Goal: Information Seeking & Learning: Learn about a topic

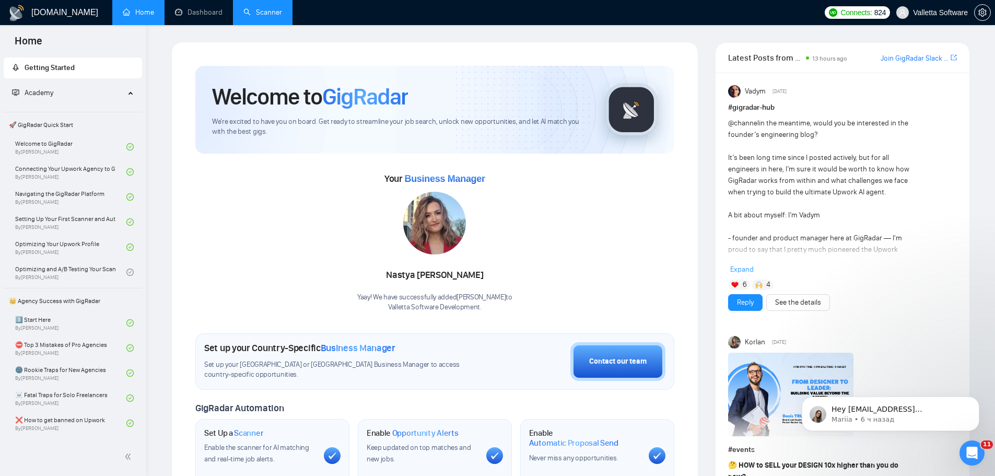
click at [273, 10] on link "Scanner" at bounding box center [262, 12] width 39 height 9
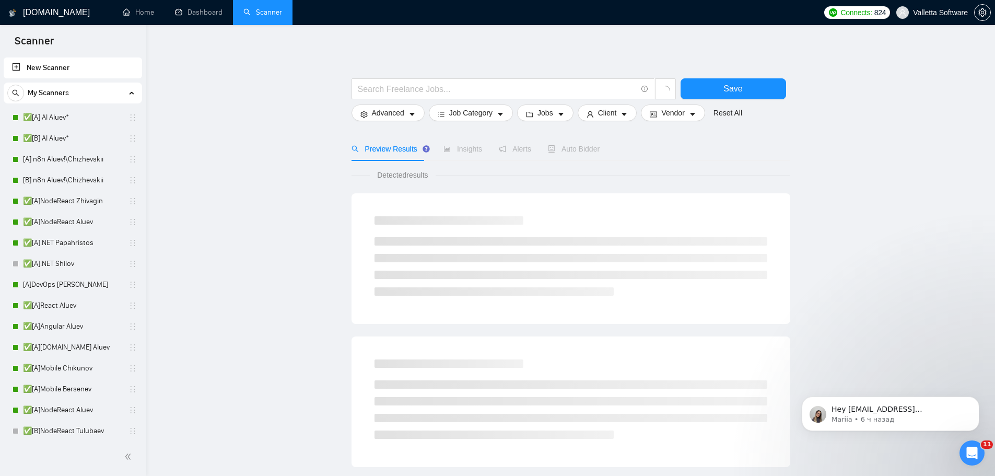
click at [171, 181] on main "Save Advanced Job Category Jobs Client Vendor Reset All Preview Results Insight…" at bounding box center [570, 469] width 815 height 854
click at [67, 369] on link "✅[A]Mobile Chikunov" at bounding box center [72, 368] width 99 height 21
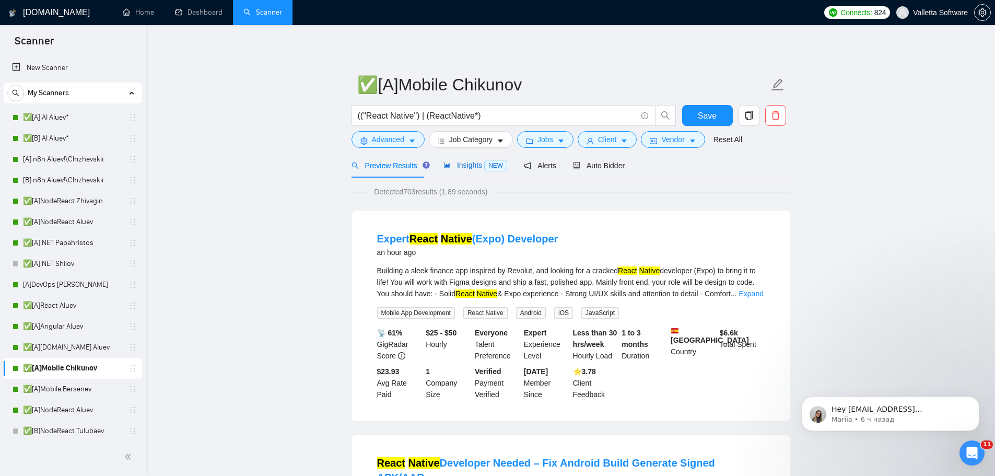
drag, startPoint x: 452, startPoint y: 168, endPoint x: 442, endPoint y: 181, distance: 16.7
click at [452, 168] on span "Insights NEW" at bounding box center [475, 165] width 64 height 8
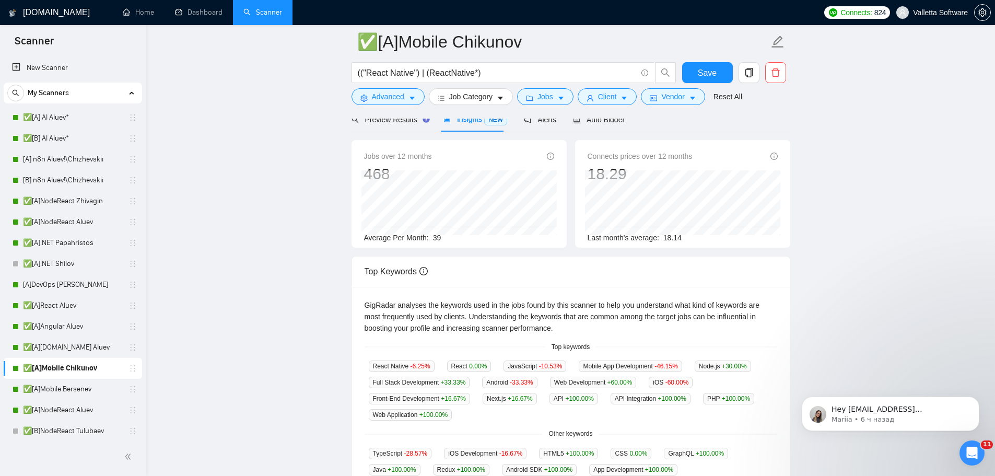
scroll to position [157, 0]
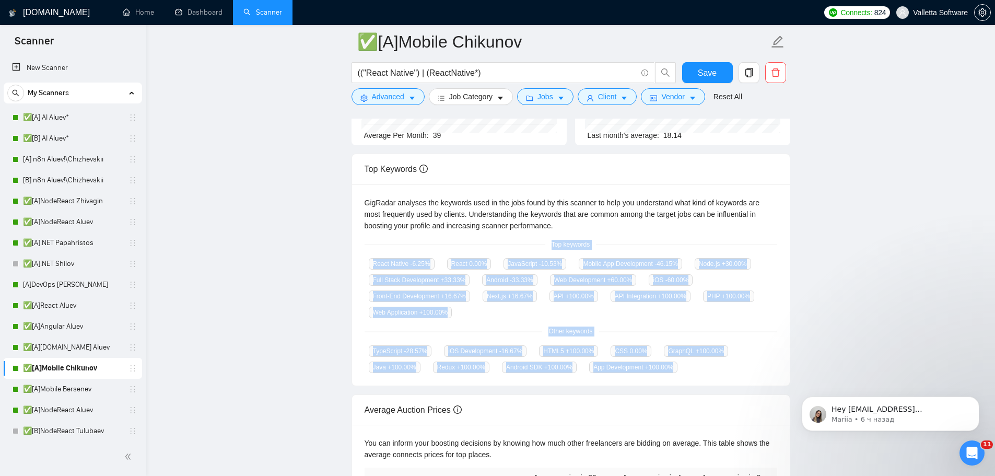
drag, startPoint x: 547, startPoint y: 239, endPoint x: 661, endPoint y: 358, distance: 164.7
click at [666, 362] on div "GigRadar analyses the keywords used in the jobs found by this scanner to help y…" at bounding box center [571, 285] width 438 height 202
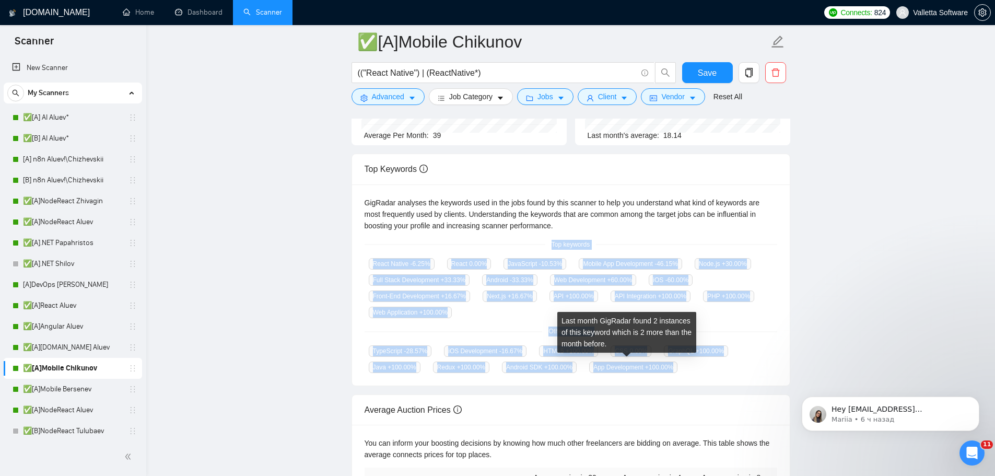
copy div "Top keywords React Native -6.25 % React 0.00 % JavaScript -10.53 % Mobile App D…"
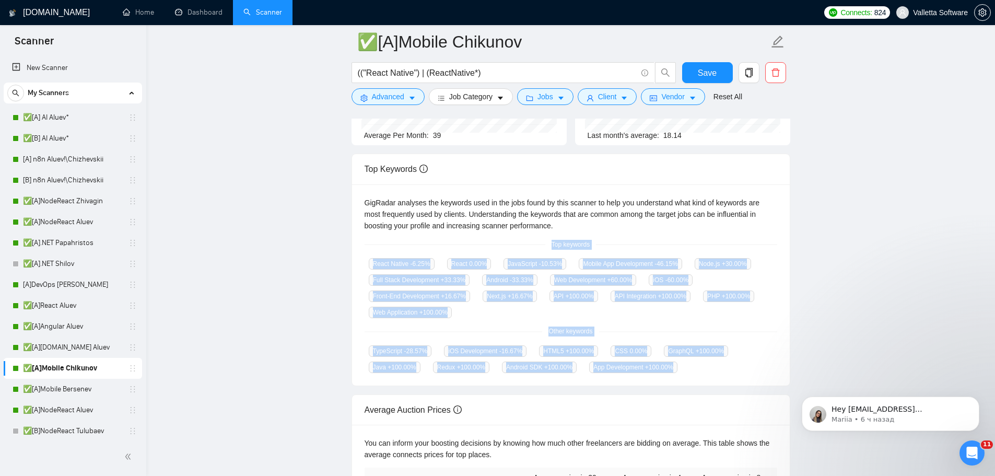
copy div "Top keywords React Native -6.25 % React 0.00 % JavaScript -10.53 % Mobile App D…"
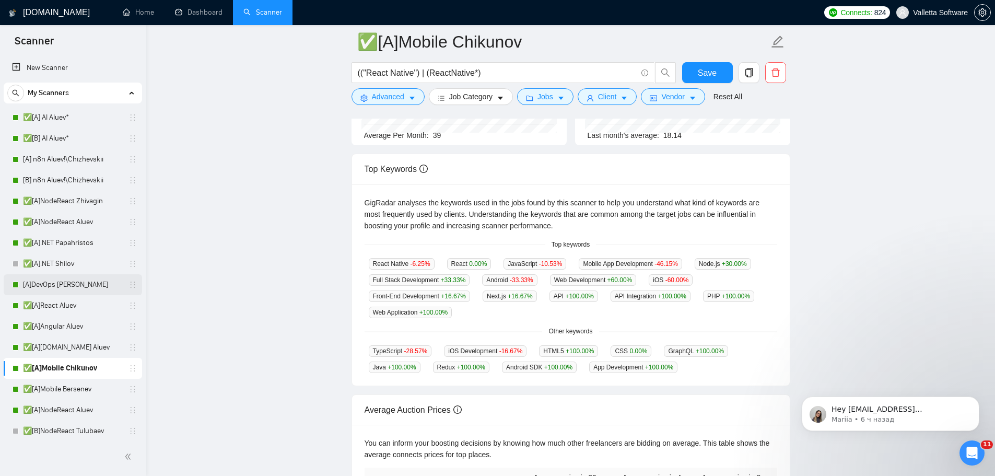
click at [66, 280] on link "[A]DevOps [PERSON_NAME]" at bounding box center [72, 284] width 99 height 21
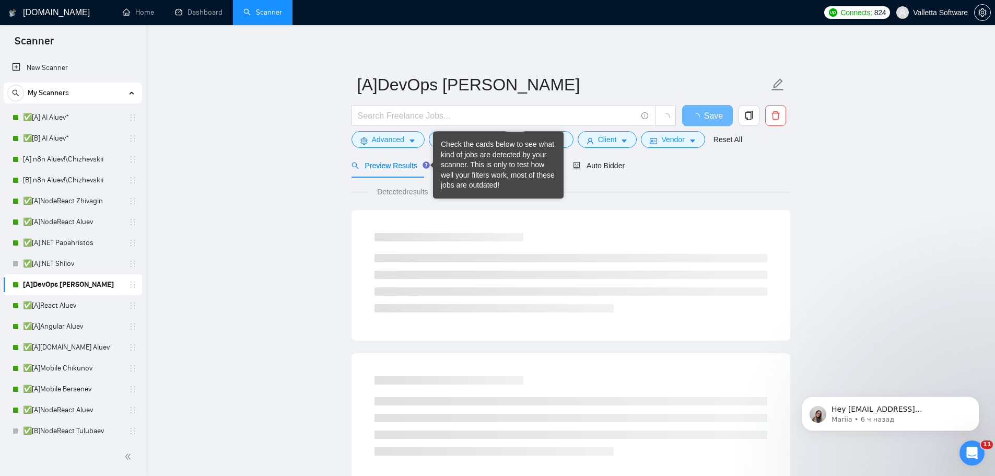
click at [460, 169] on div "Check the cards below to see what kind of jobs are detected by your scanner. Th…" at bounding box center [498, 164] width 115 height 51
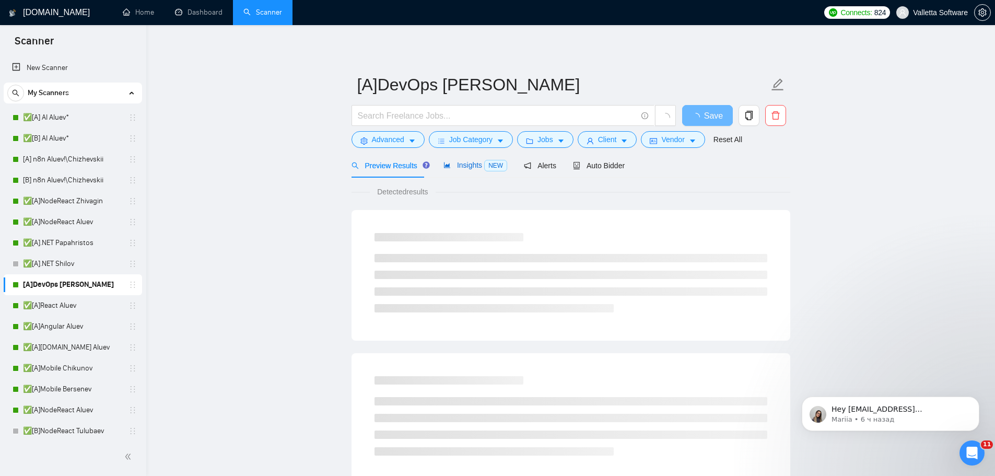
click at [457, 164] on span "Insights NEW" at bounding box center [475, 165] width 64 height 8
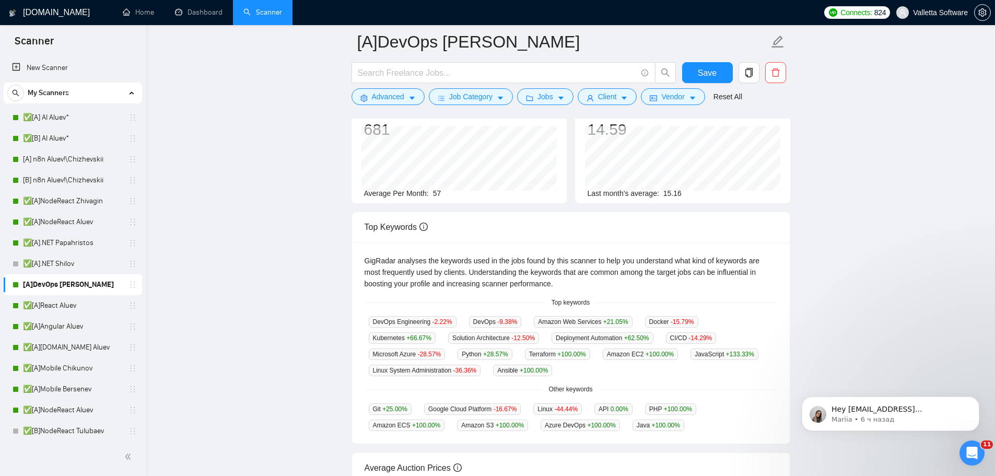
scroll to position [104, 0]
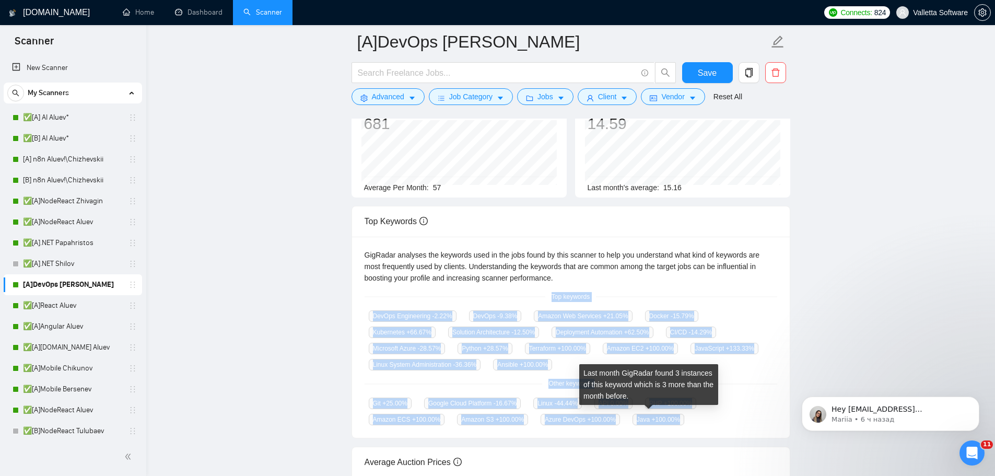
drag, startPoint x: 545, startPoint y: 292, endPoint x: 672, endPoint y: 415, distance: 176.9
click at [672, 415] on div "GigRadar analyses the keywords used in the jobs found by this scanner to help y…" at bounding box center [571, 338] width 438 height 202
copy div "Top keywords DevOps Engineering -2.22 % DevOps -9.38 % Amazon Web Services +21.…"
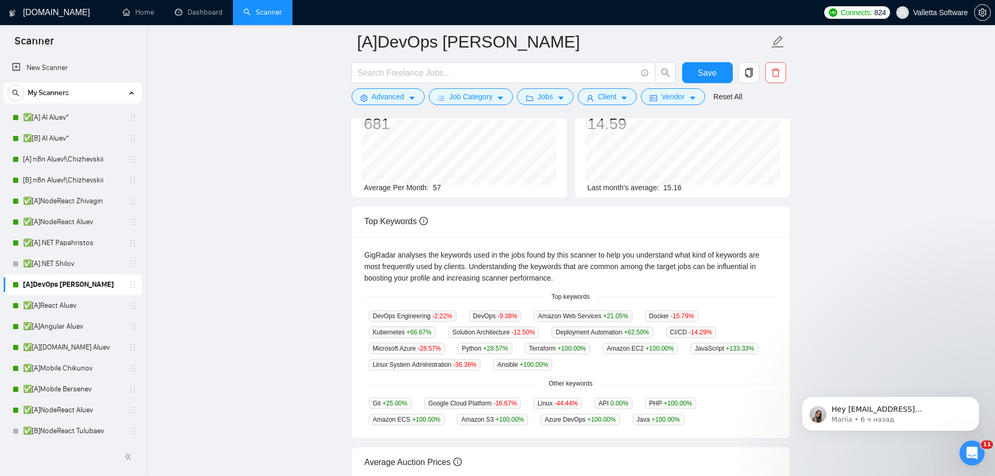
click at [223, 209] on main "[A]DevOps Shilov Save Advanced Job Category Jobs Client Vendor Reset All Previe…" at bounding box center [570, 291] width 815 height 709
click at [98, 203] on link "✅[A]NodeReact Zhivagin" at bounding box center [72, 201] width 99 height 21
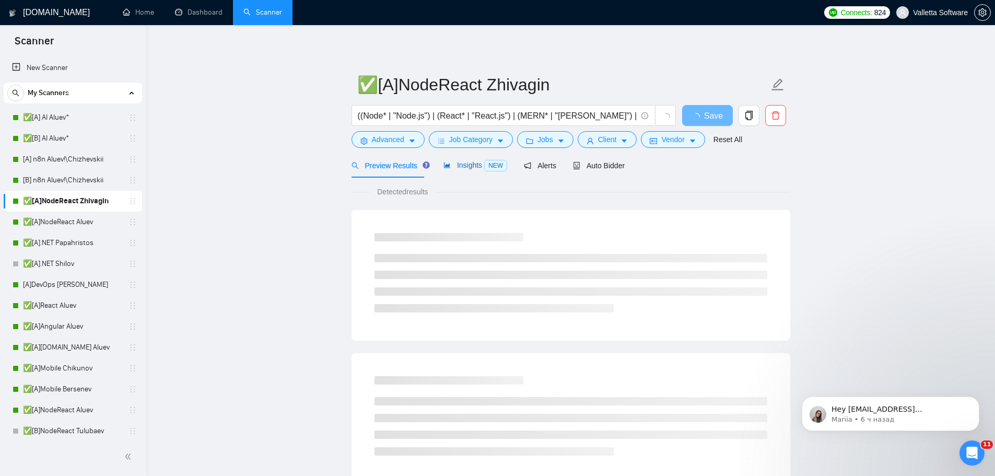
click at [476, 170] on div "Insights NEW" at bounding box center [475, 165] width 64 height 12
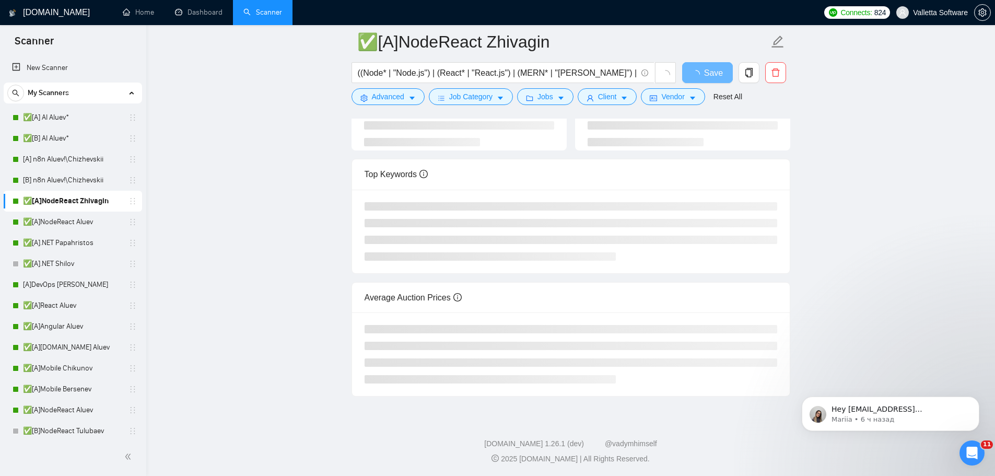
scroll to position [117, 0]
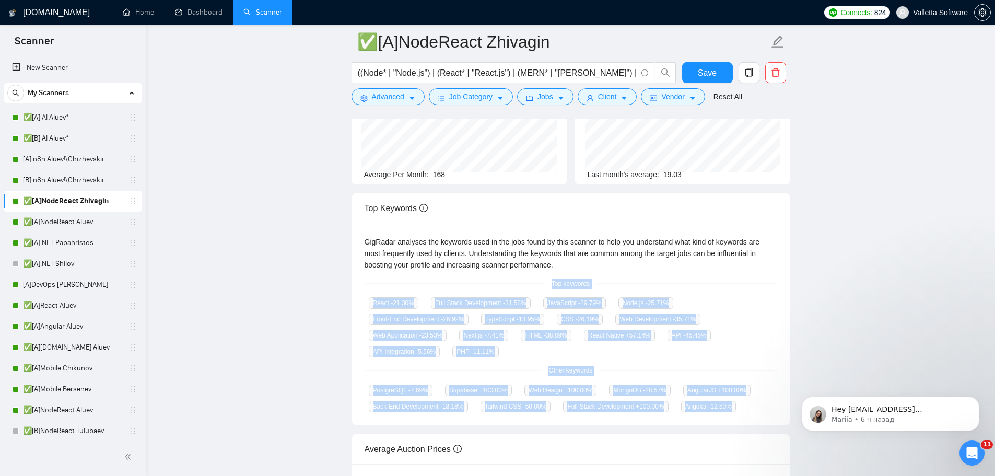
drag, startPoint x: 551, startPoint y: 282, endPoint x: 730, endPoint y: 399, distance: 213.2
click at [730, 399] on div "GigRadar analyses the keywords used in the jobs found by this scanner to help y…" at bounding box center [571, 324] width 438 height 202
copy div "Top keywords React -21.30 % Full Stack Development -31.58 % JavaScript -29.79 %…"
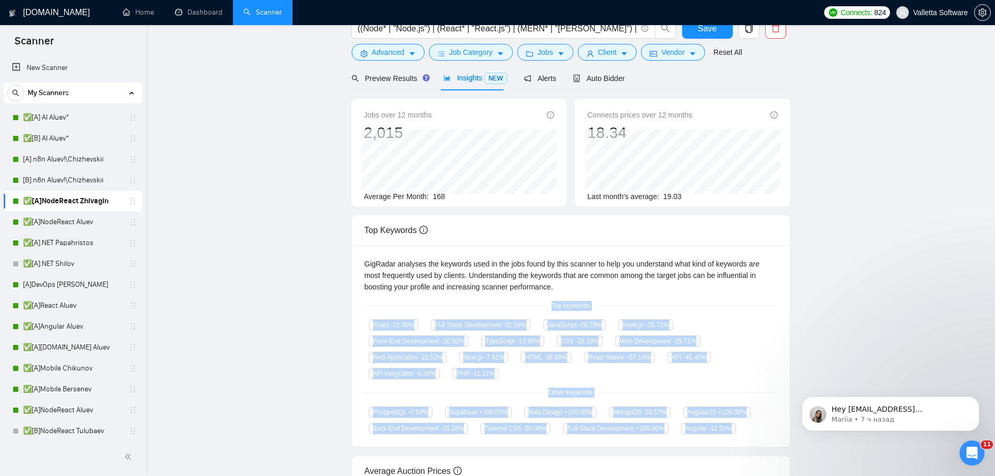
scroll to position [0, 0]
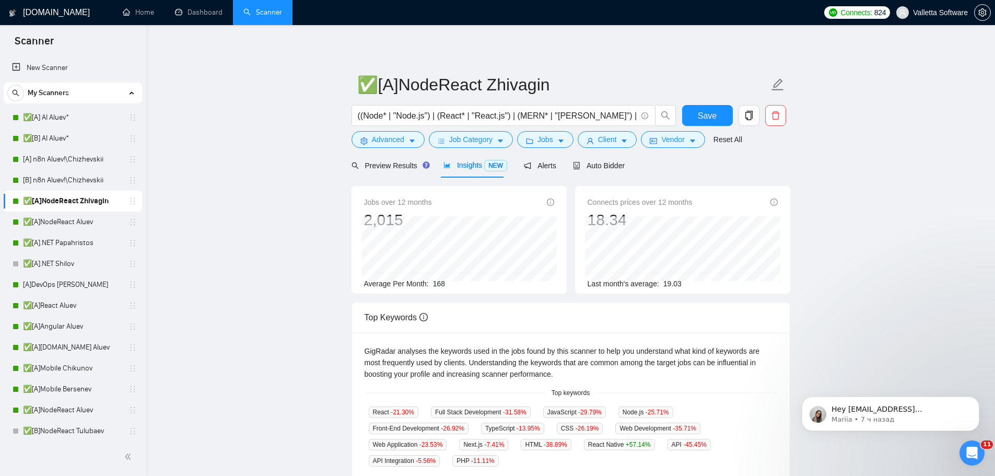
click at [481, 172] on div "Insights NEW" at bounding box center [475, 165] width 64 height 25
click at [663, 115] on icon "search" at bounding box center [664, 115] width 9 height 9
